Goal: Task Accomplishment & Management: Use online tool/utility

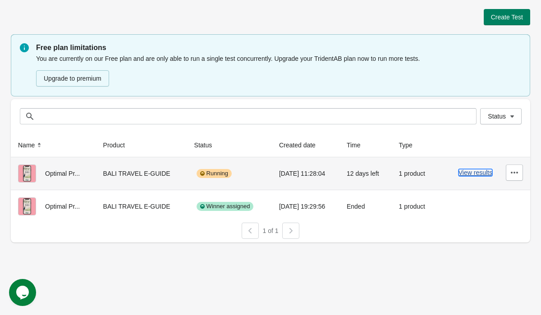
click at [465, 175] on button "View results" at bounding box center [476, 172] width 34 height 7
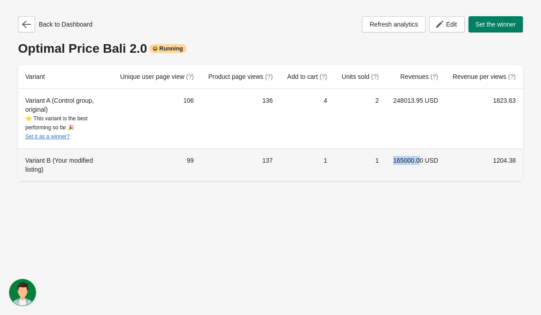
drag, startPoint x: 392, startPoint y: 161, endPoint x: 417, endPoint y: 159, distance: 25.0
click at [417, 159] on td "165000.00 USD" at bounding box center [416, 164] width 60 height 33
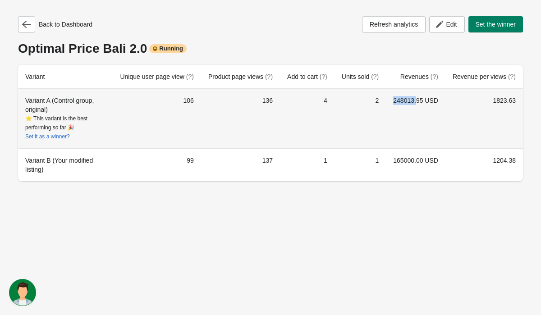
drag, startPoint x: 392, startPoint y: 101, endPoint x: 416, endPoint y: 101, distance: 23.5
click at [416, 101] on td "248013.95 USD" at bounding box center [416, 119] width 60 height 60
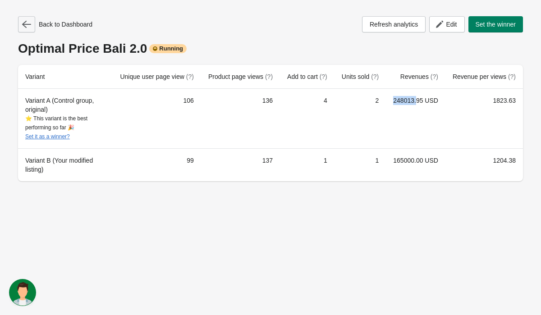
click at [22, 26] on icon "button" at bounding box center [26, 24] width 9 height 9
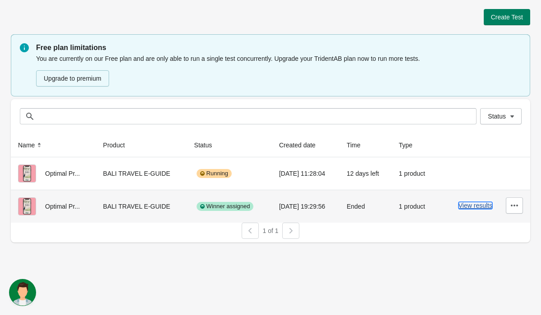
click at [481, 208] on button "View results" at bounding box center [476, 205] width 34 height 7
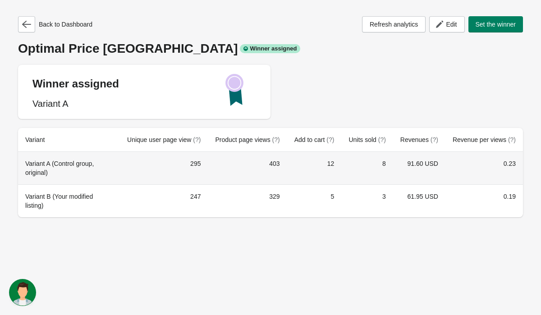
click at [102, 164] on div "Variant A (Control group, original)" at bounding box center [69, 168] width 88 height 18
click at [78, 163] on div "Variant A (Control group, original)" at bounding box center [69, 168] width 88 height 18
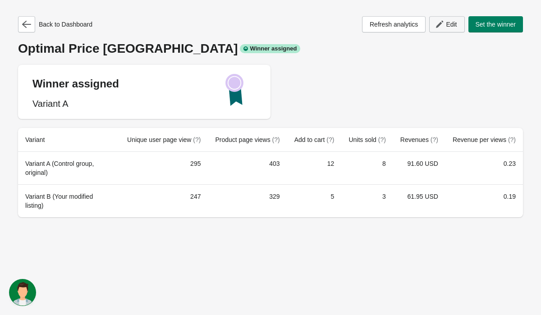
click at [451, 27] on span "Edit" at bounding box center [451, 24] width 11 height 7
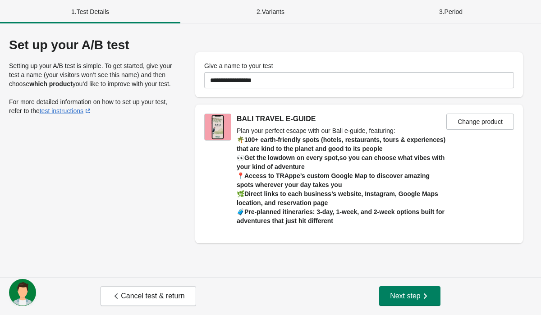
click at [268, 19] on div "2 . Variants" at bounding box center [270, 11] width 180 height 23
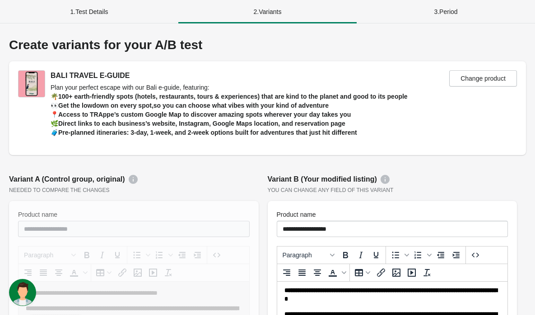
click at [88, 11] on div "1 . Test Details" at bounding box center [89, 11] width 178 height 23
